Goal: Navigation & Orientation: Understand site structure

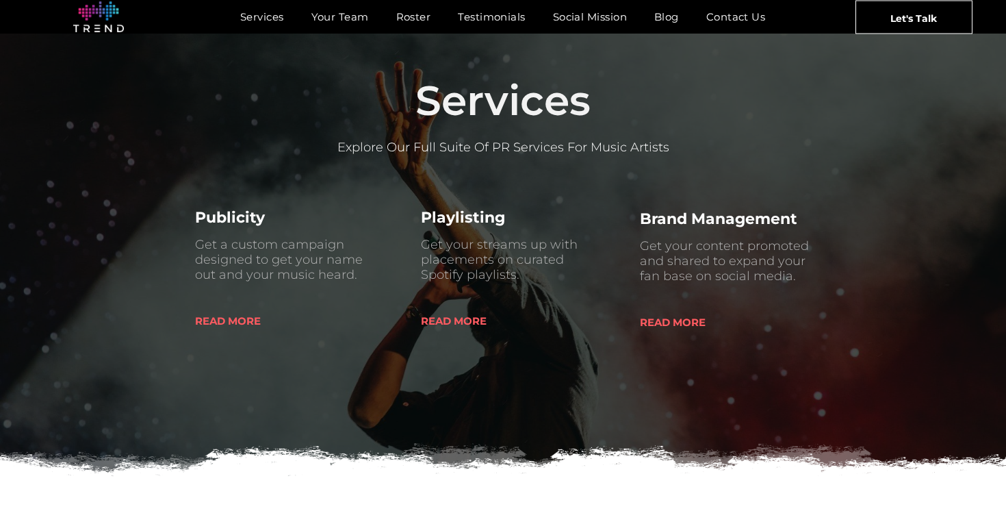
scroll to position [612, 0]
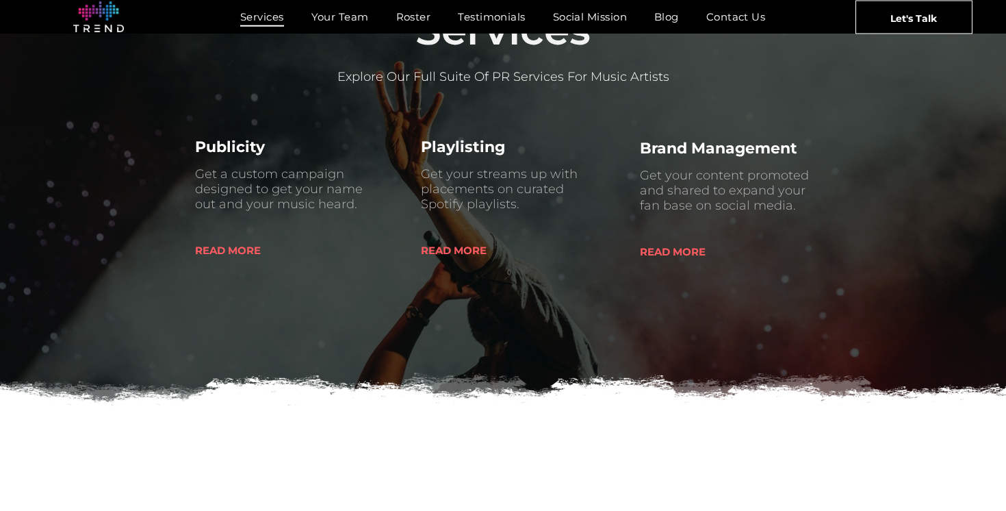
click at [253, 23] on span "Services" at bounding box center [262, 17] width 44 height 20
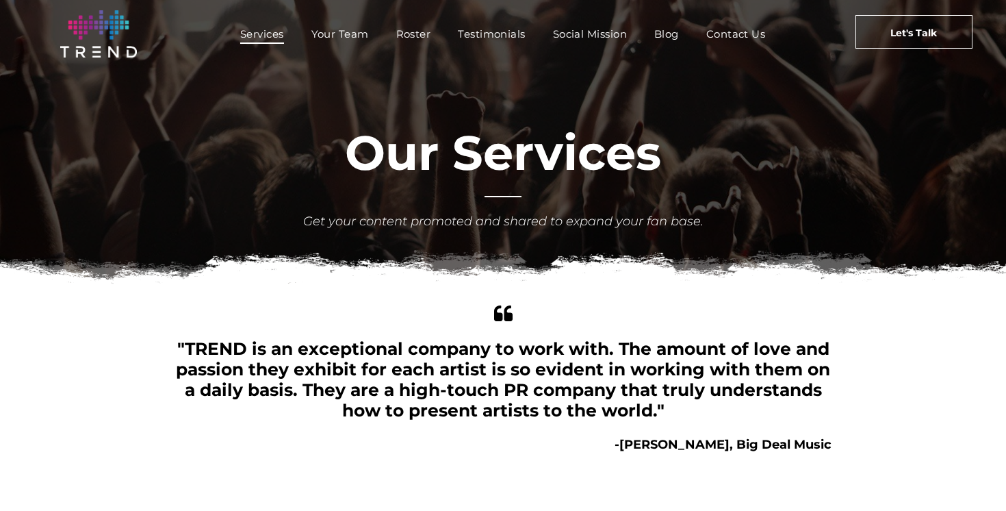
scroll to position [413, 0]
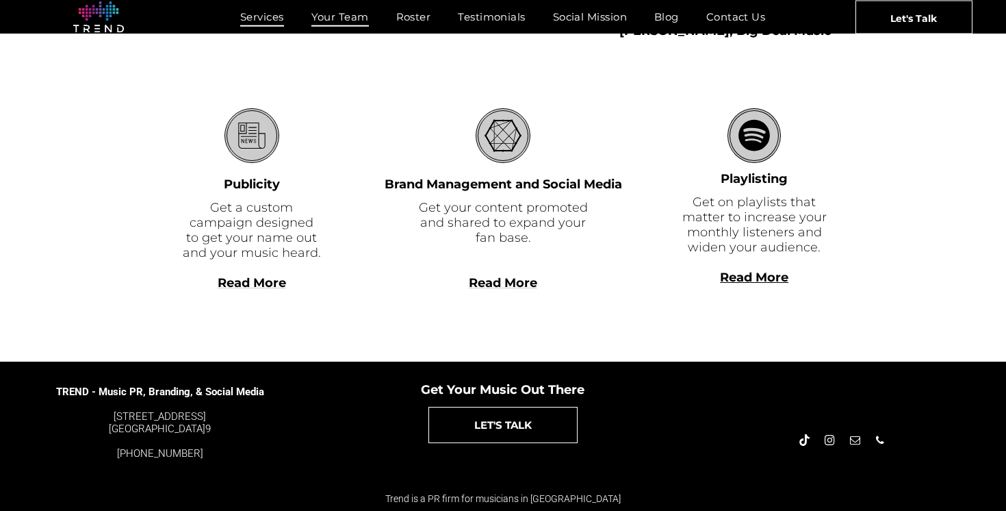
click at [334, 19] on span "Your Team" at bounding box center [340, 17] width 58 height 20
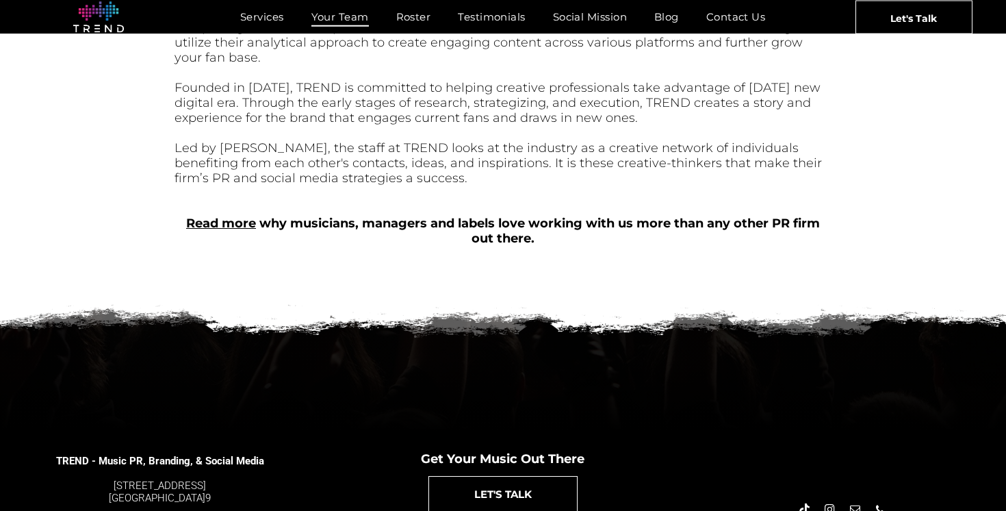
scroll to position [648, 0]
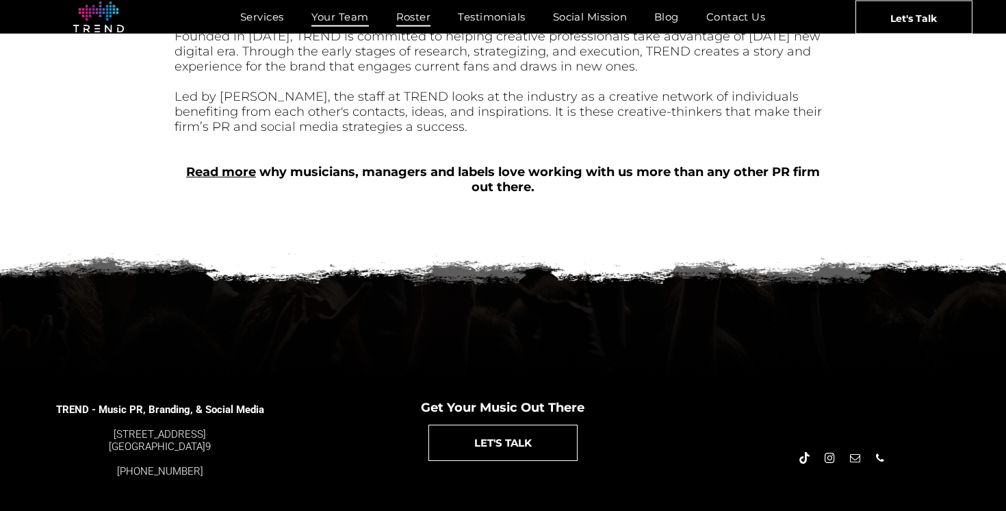
click at [429, 13] on span "Roster" at bounding box center [413, 17] width 35 height 20
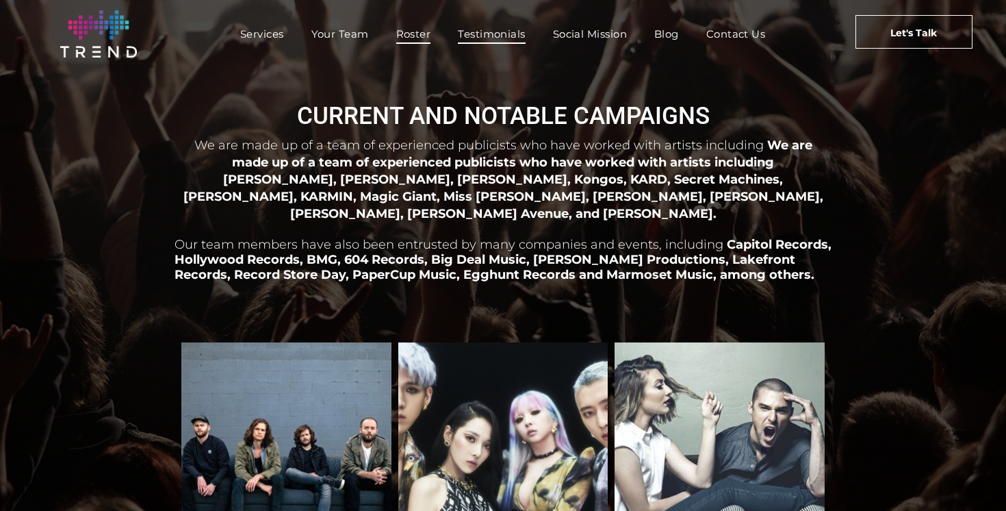
click at [479, 36] on span "Testimonials" at bounding box center [491, 34] width 67 height 20
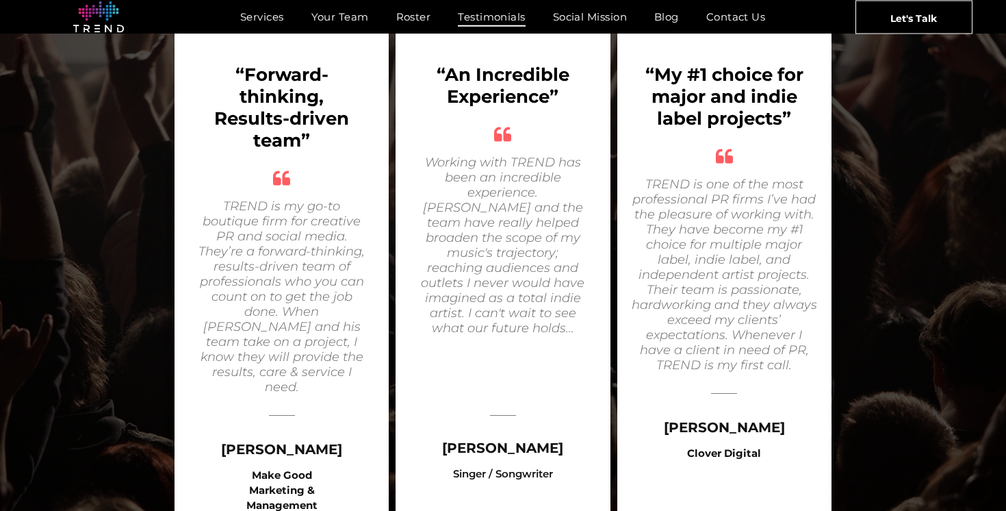
scroll to position [522, 0]
